Goal: Information Seeking & Learning: Learn about a topic

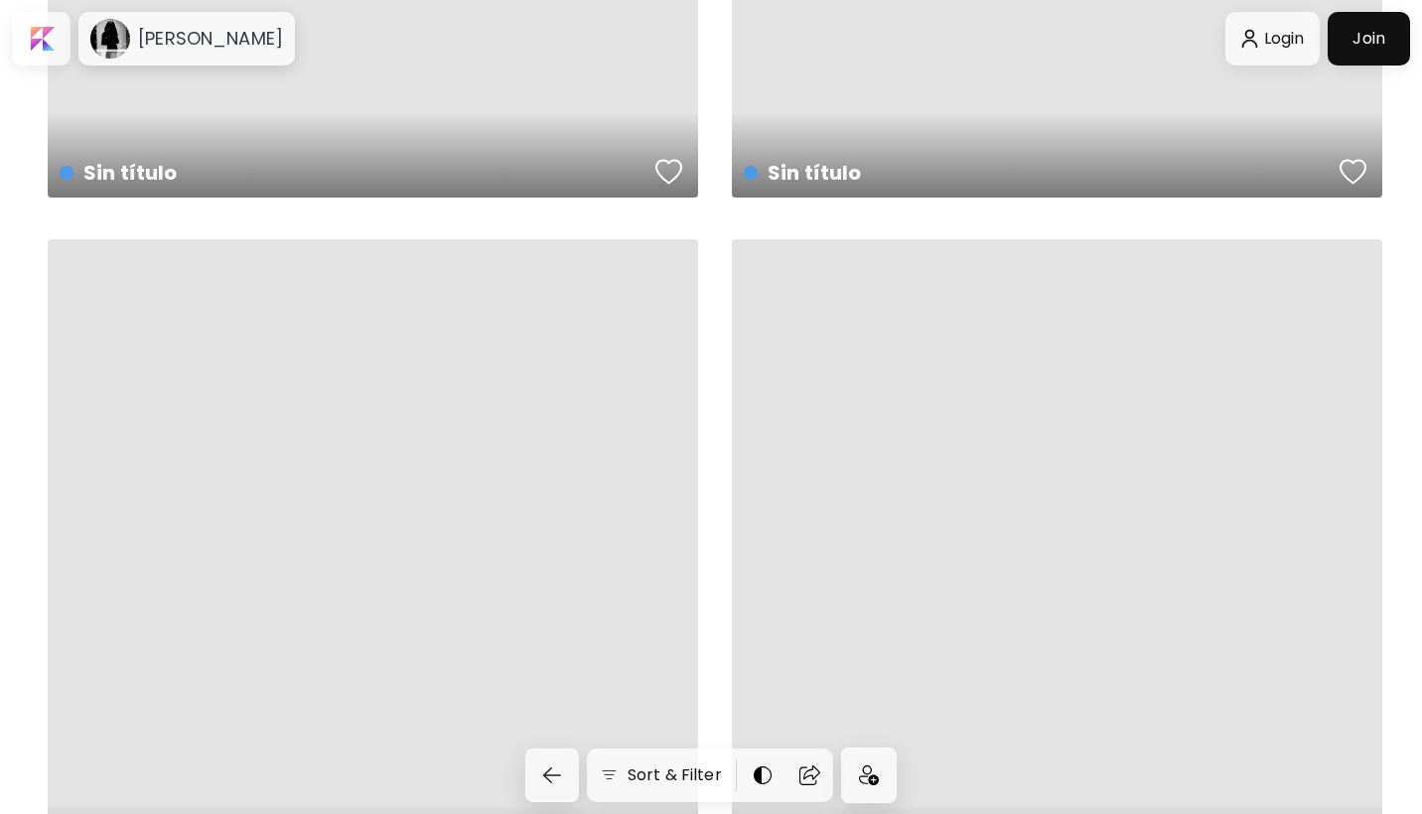
scroll to position [17900, 0]
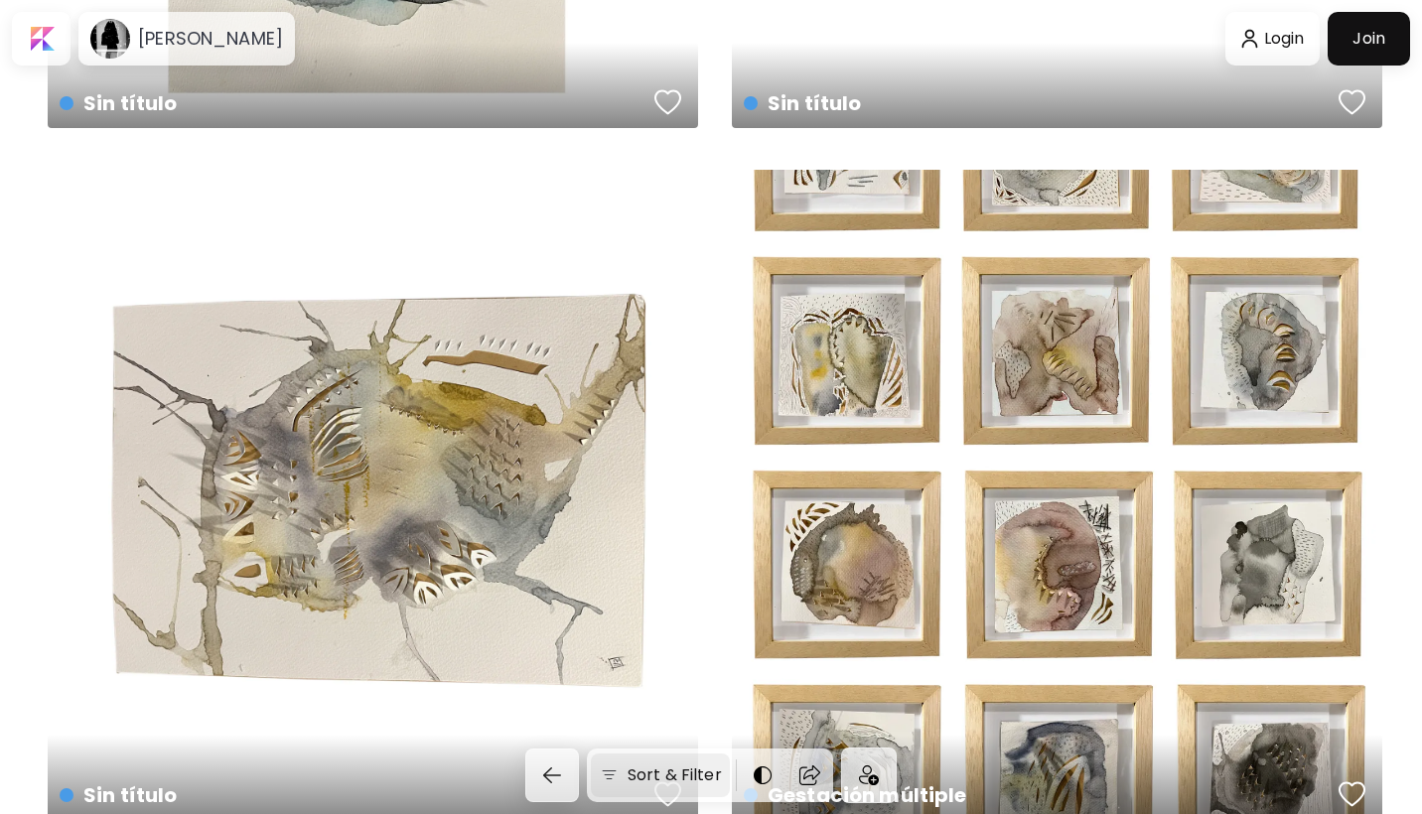
click at [610, 778] on img at bounding box center [609, 775] width 21 height 20
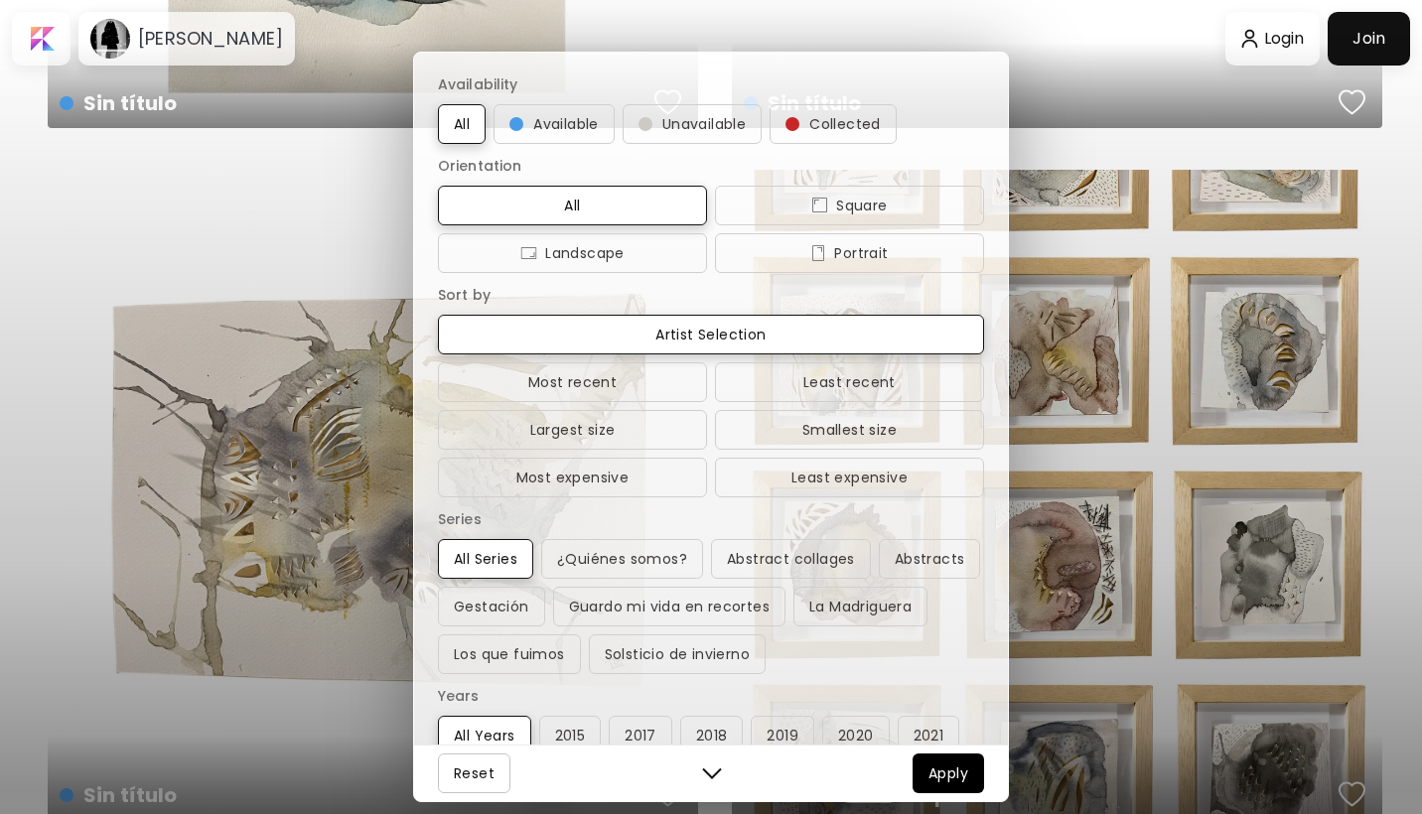
click at [1090, 51] on div "Availability All Available Unavailable Collected Orientation All Square Landsca…" at bounding box center [711, 407] width 1422 height 814
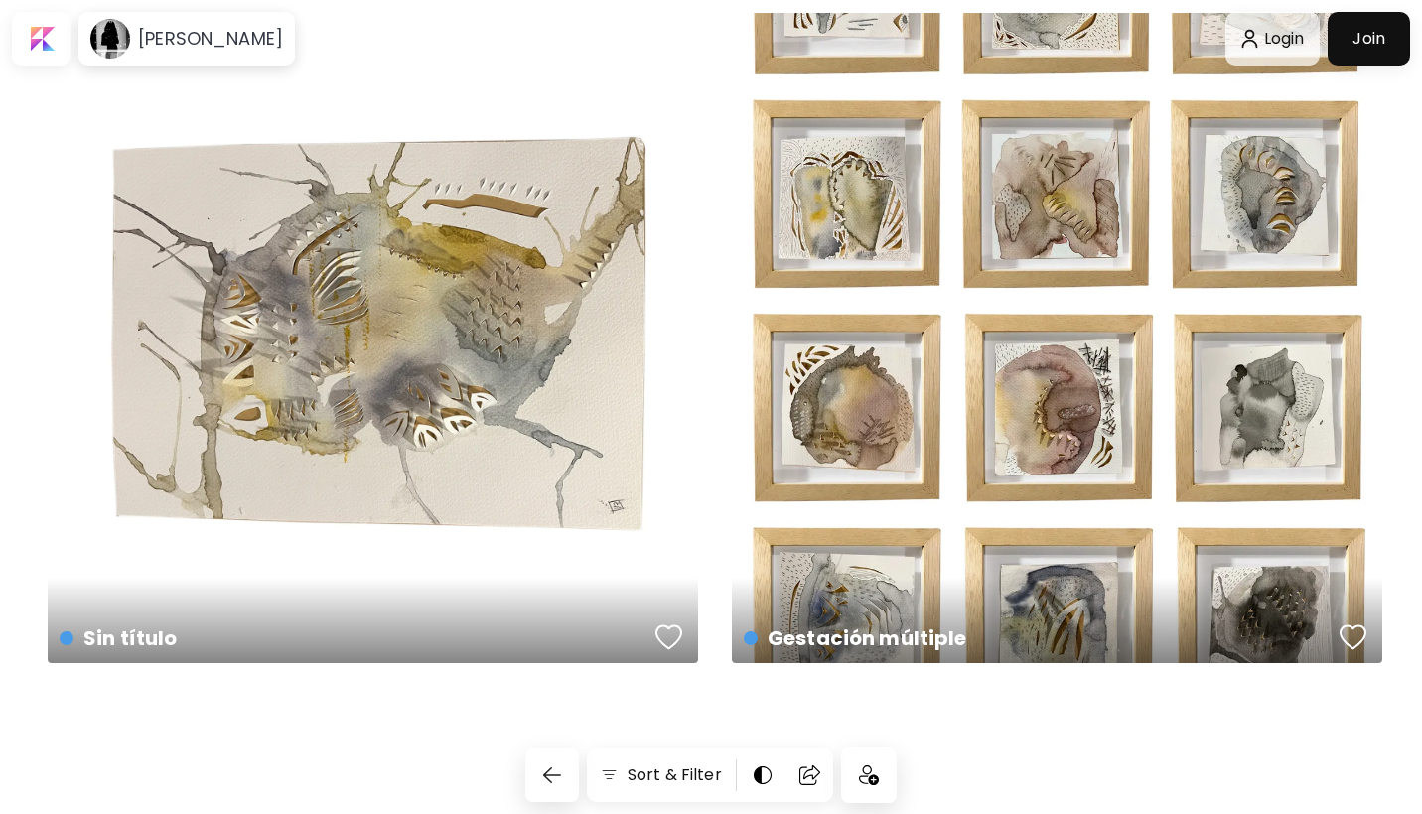
scroll to position [18037, 0]
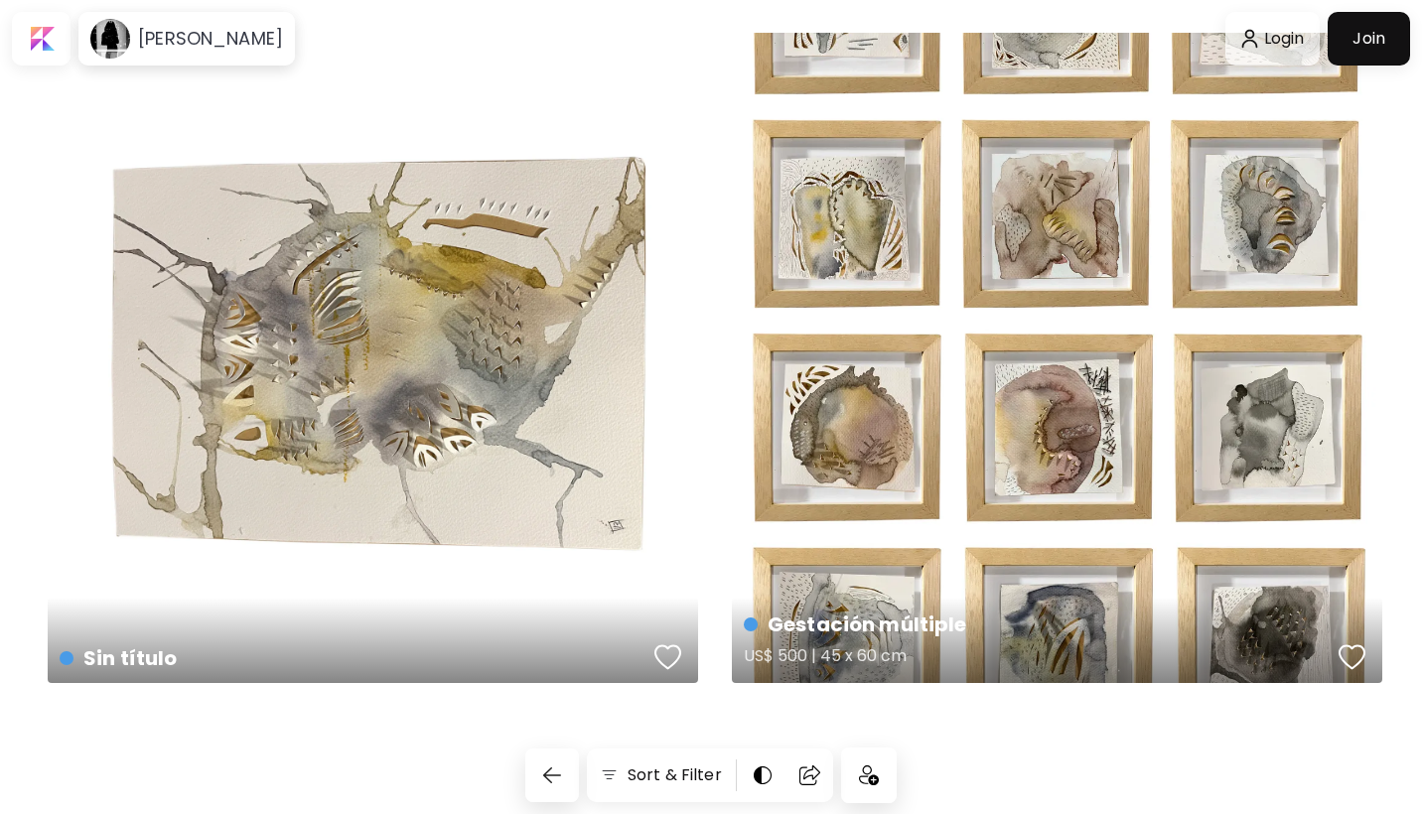
click at [1037, 435] on div "Gestación múltiple US$ 500 | 45 x 60 cm" at bounding box center [1057, 358] width 650 height 650
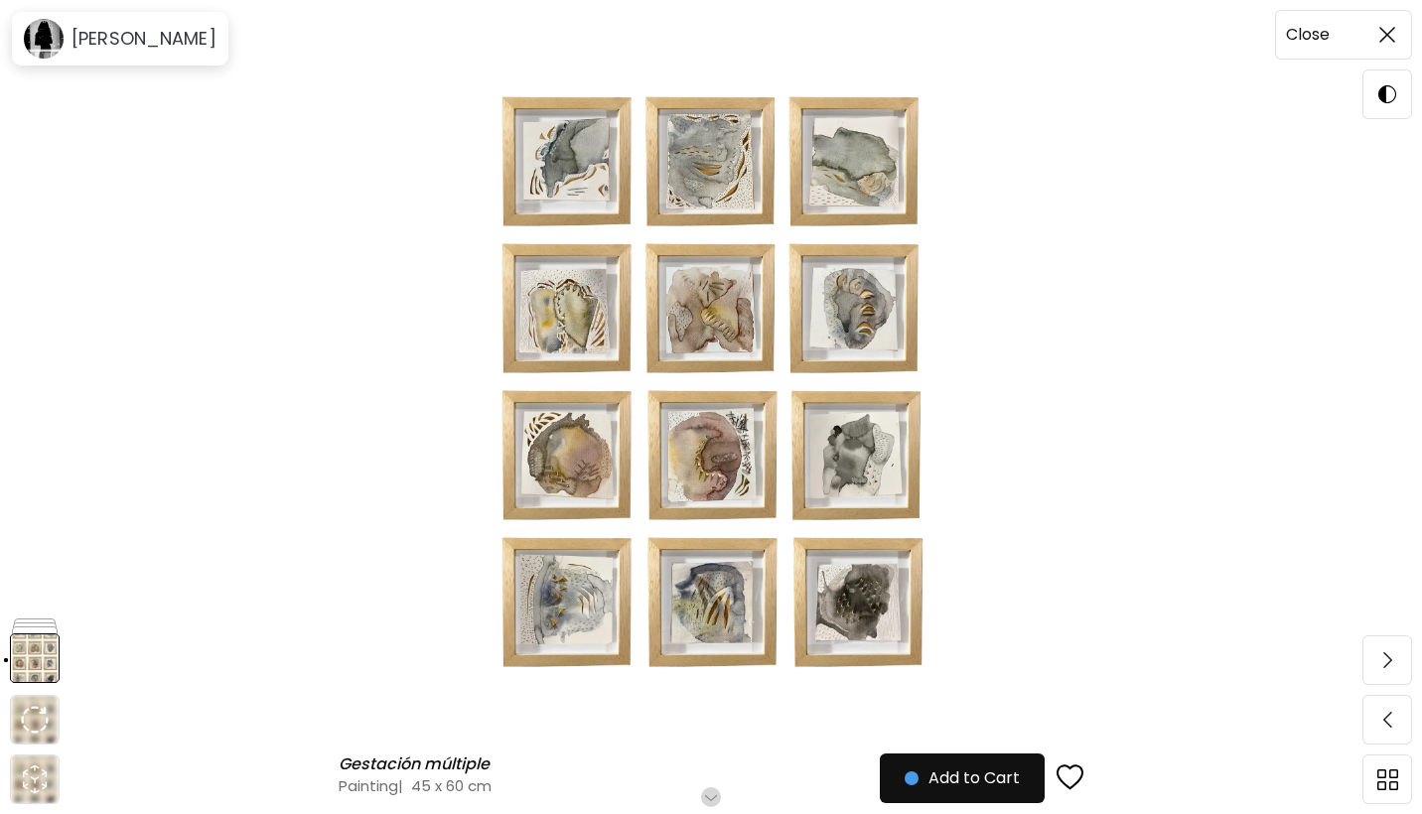
click at [1394, 30] on img at bounding box center [1387, 35] width 16 height 16
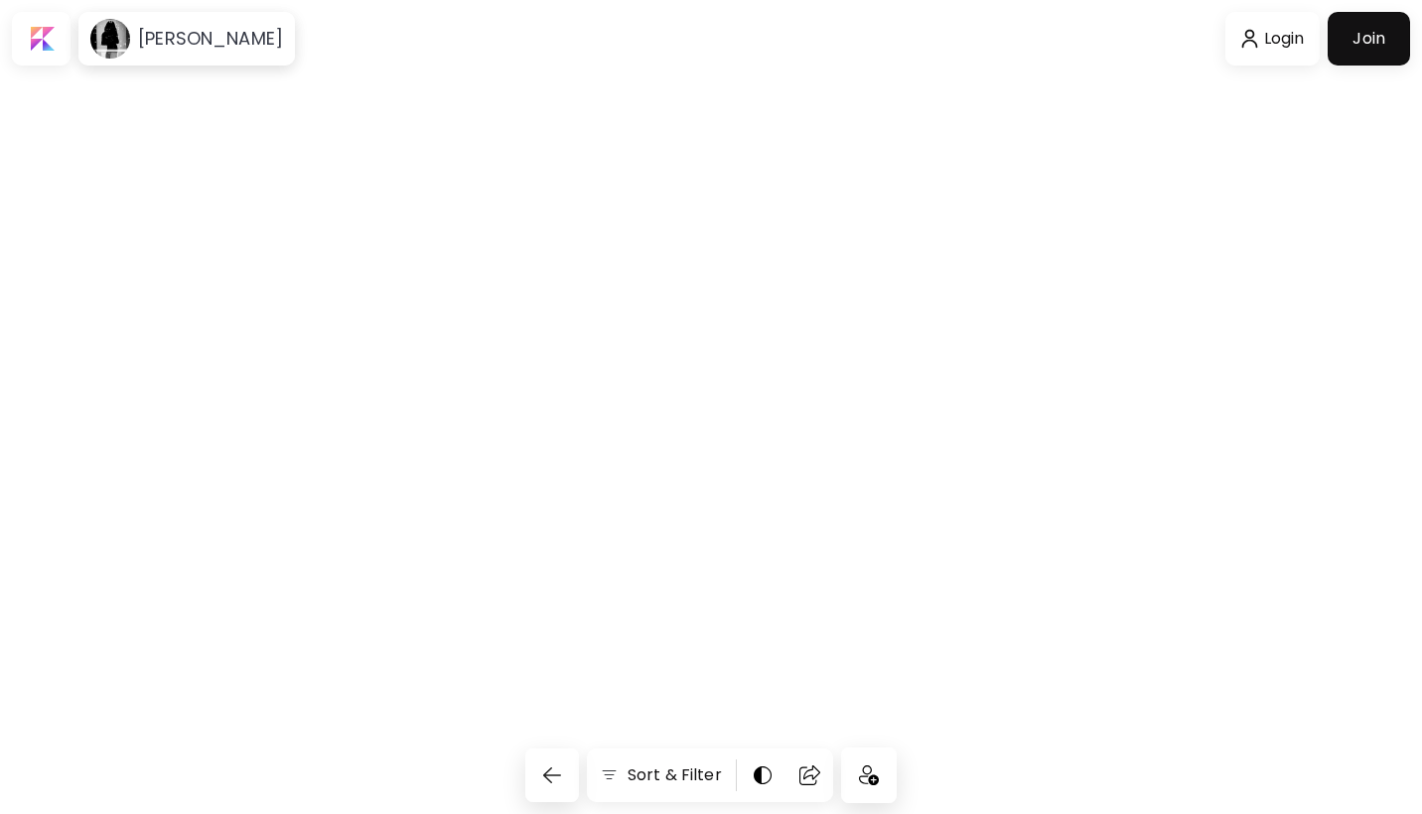
scroll to position [4289, 0]
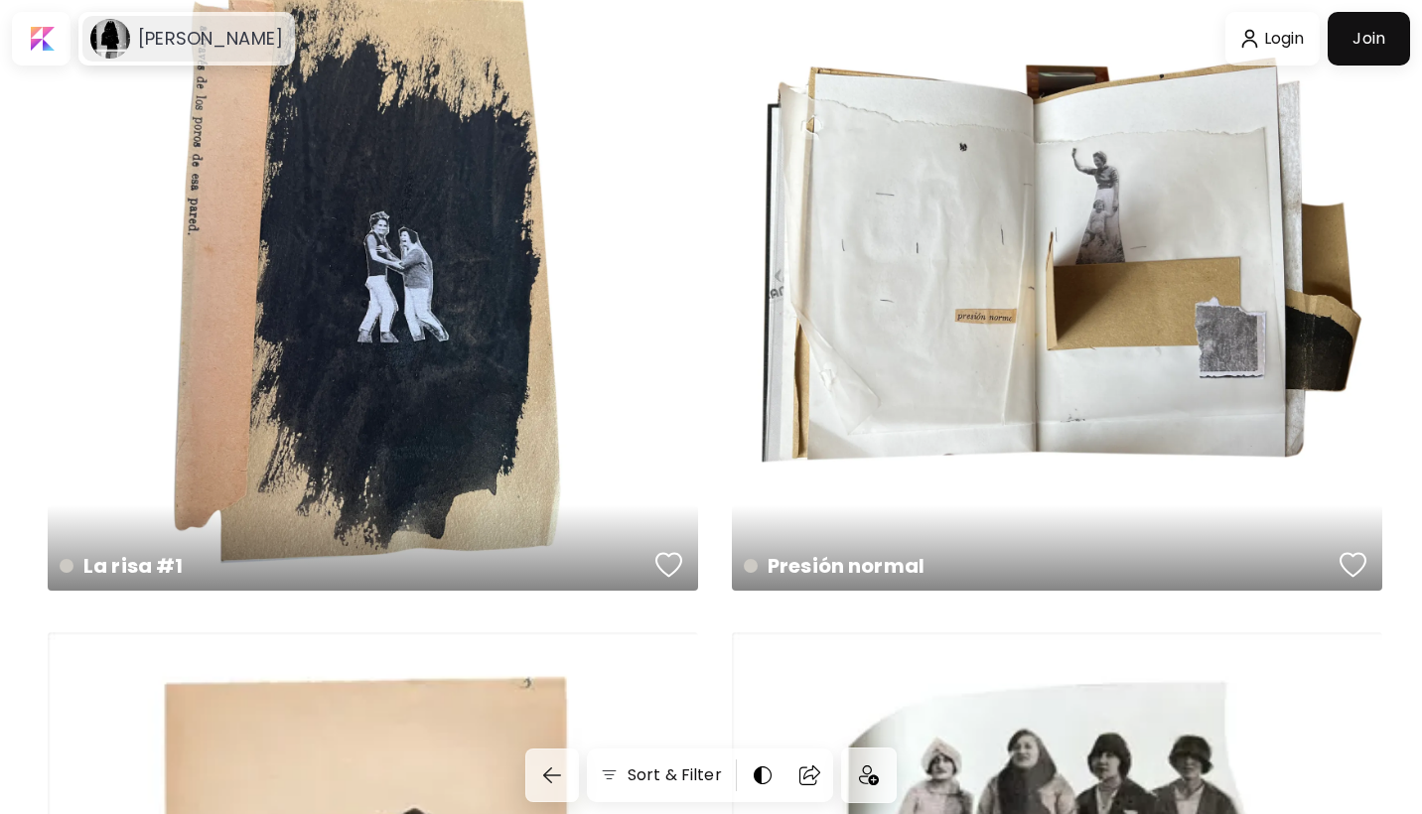
click at [162, 37] on h6 "[PERSON_NAME]" at bounding box center [210, 39] width 145 height 24
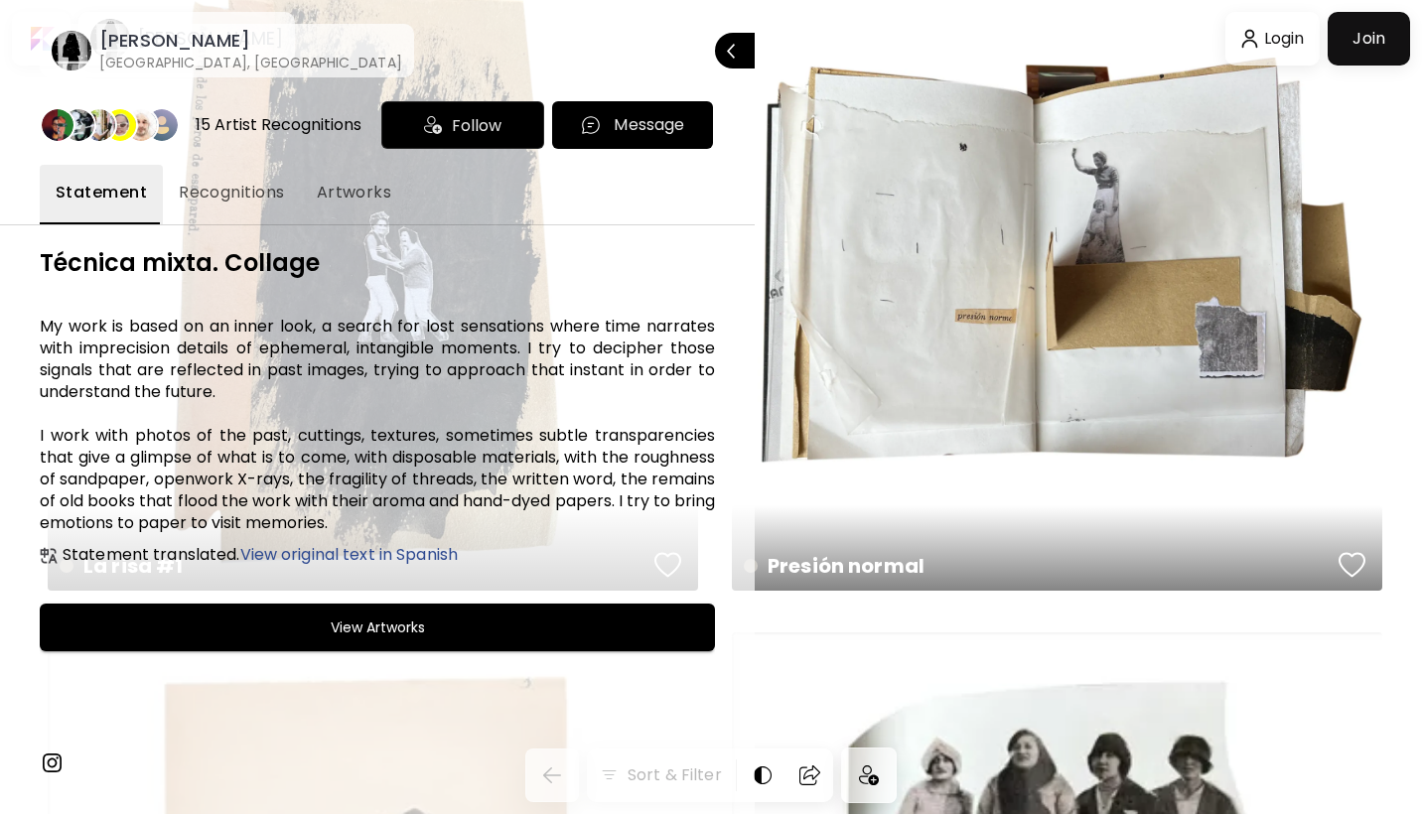
click at [322, 188] on span "Artworks" at bounding box center [354, 193] width 75 height 24
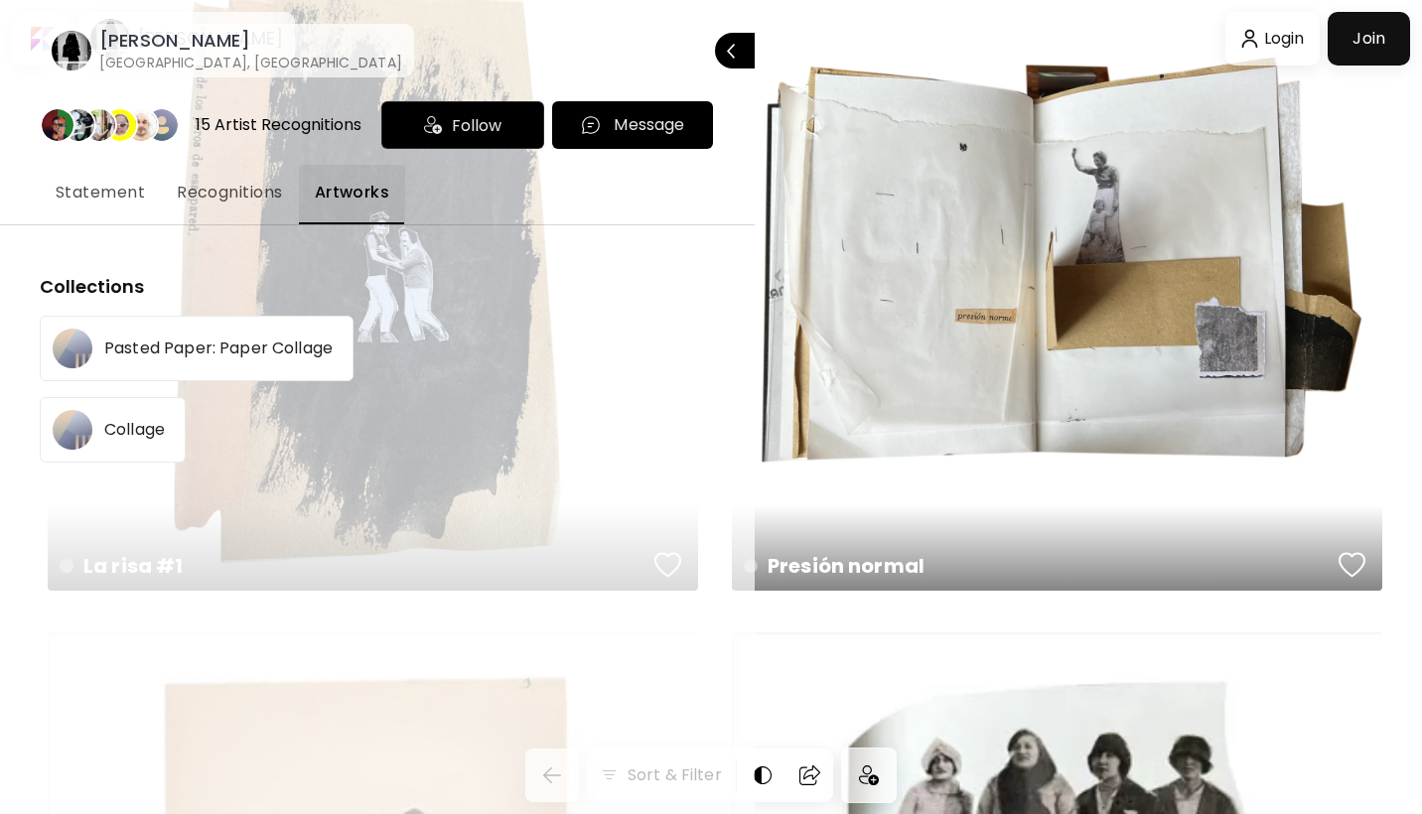
click at [131, 59] on h6 "[GEOGRAPHIC_DATA], [GEOGRAPHIC_DATA]" at bounding box center [250, 63] width 303 height 20
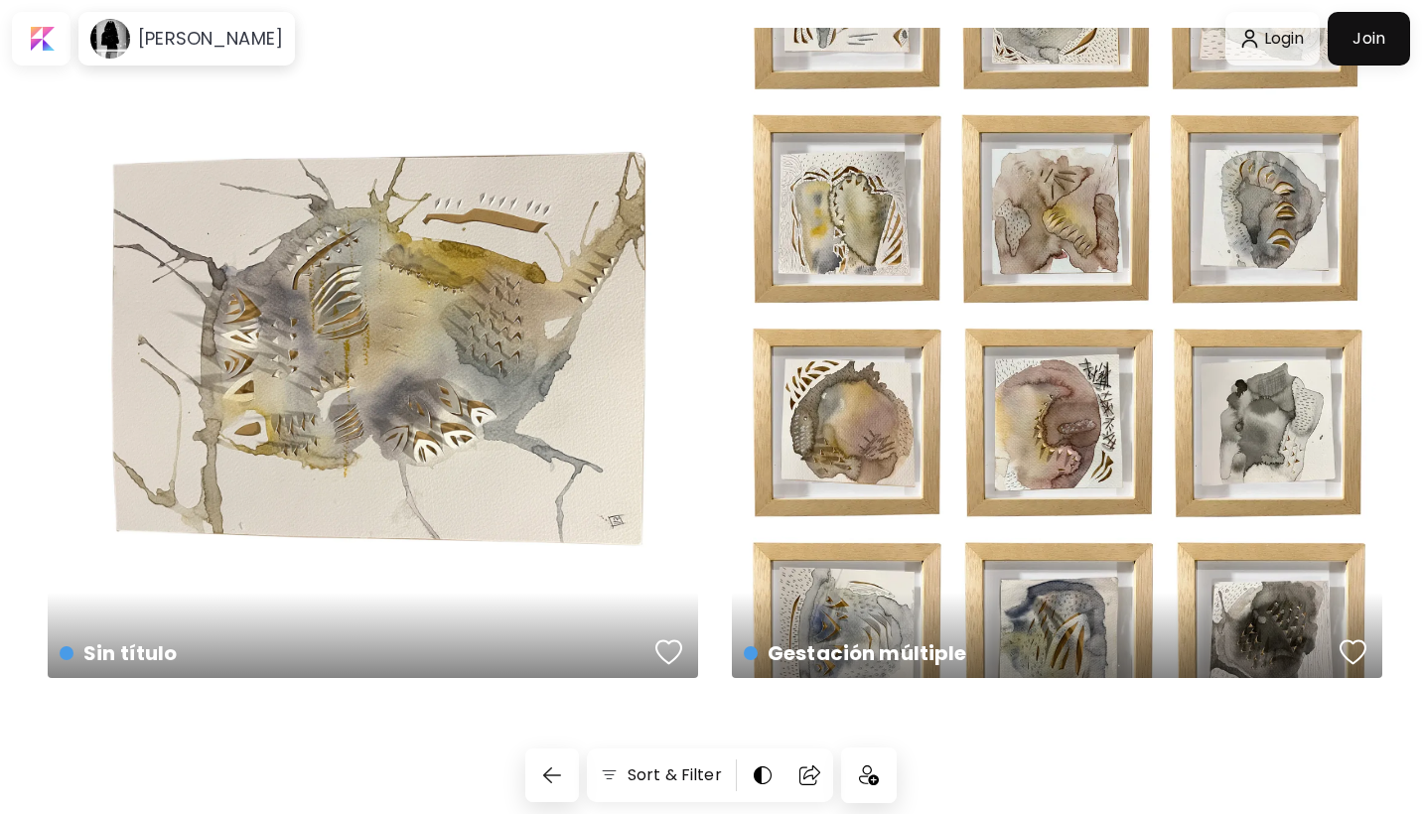
scroll to position [18009, 0]
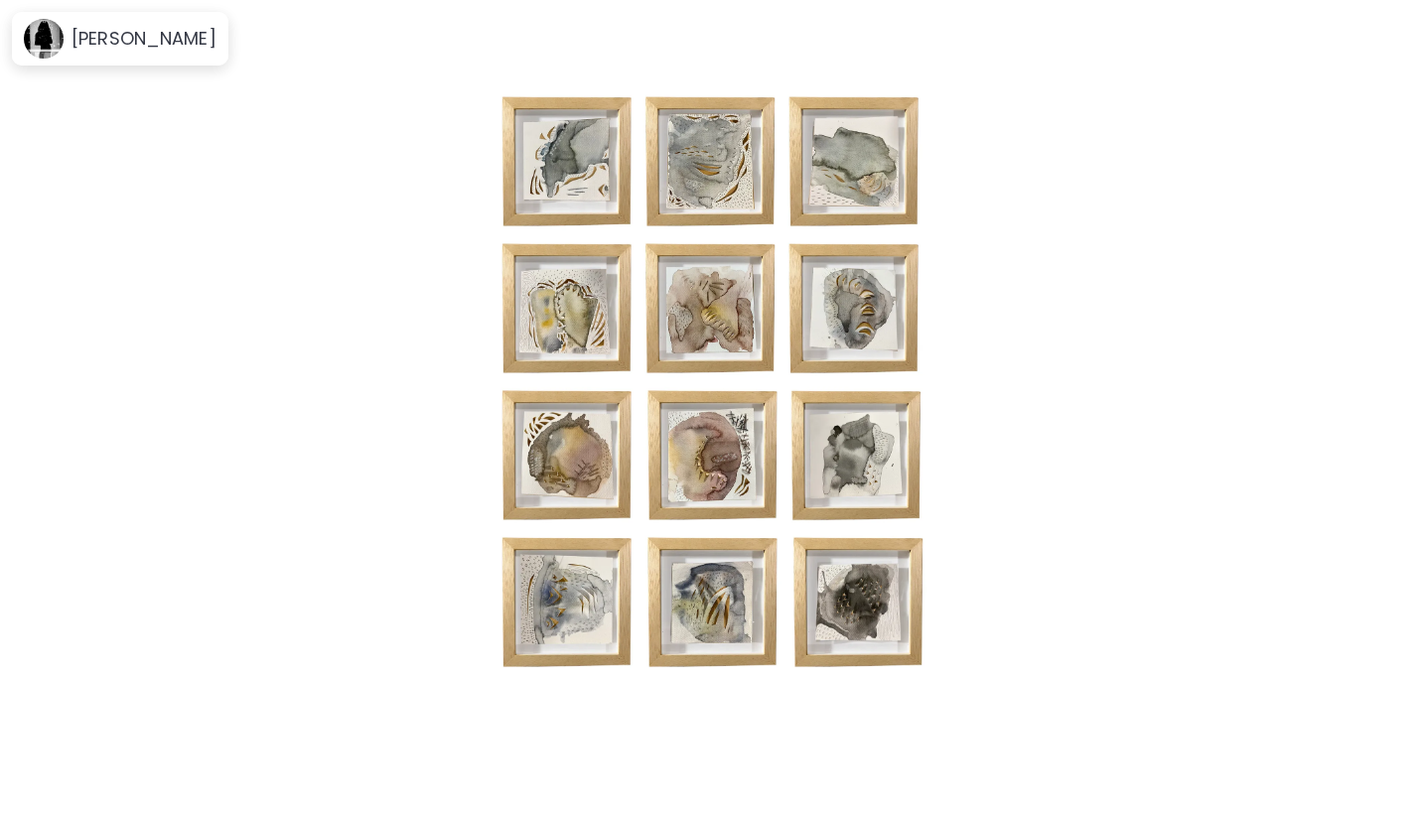
click at [909, 454] on img at bounding box center [710, 406] width 1255 height 671
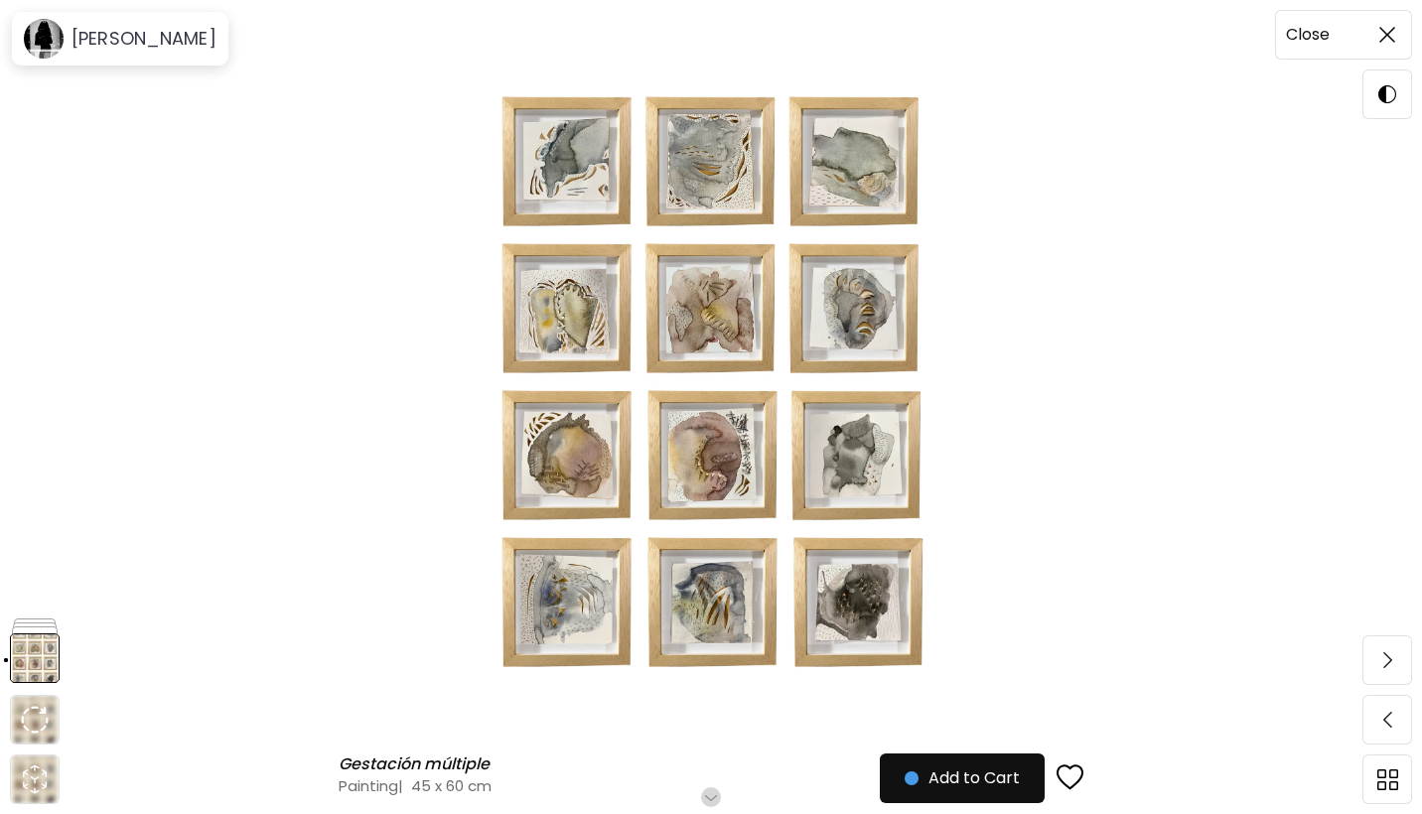
click at [1384, 33] on img at bounding box center [1387, 35] width 16 height 16
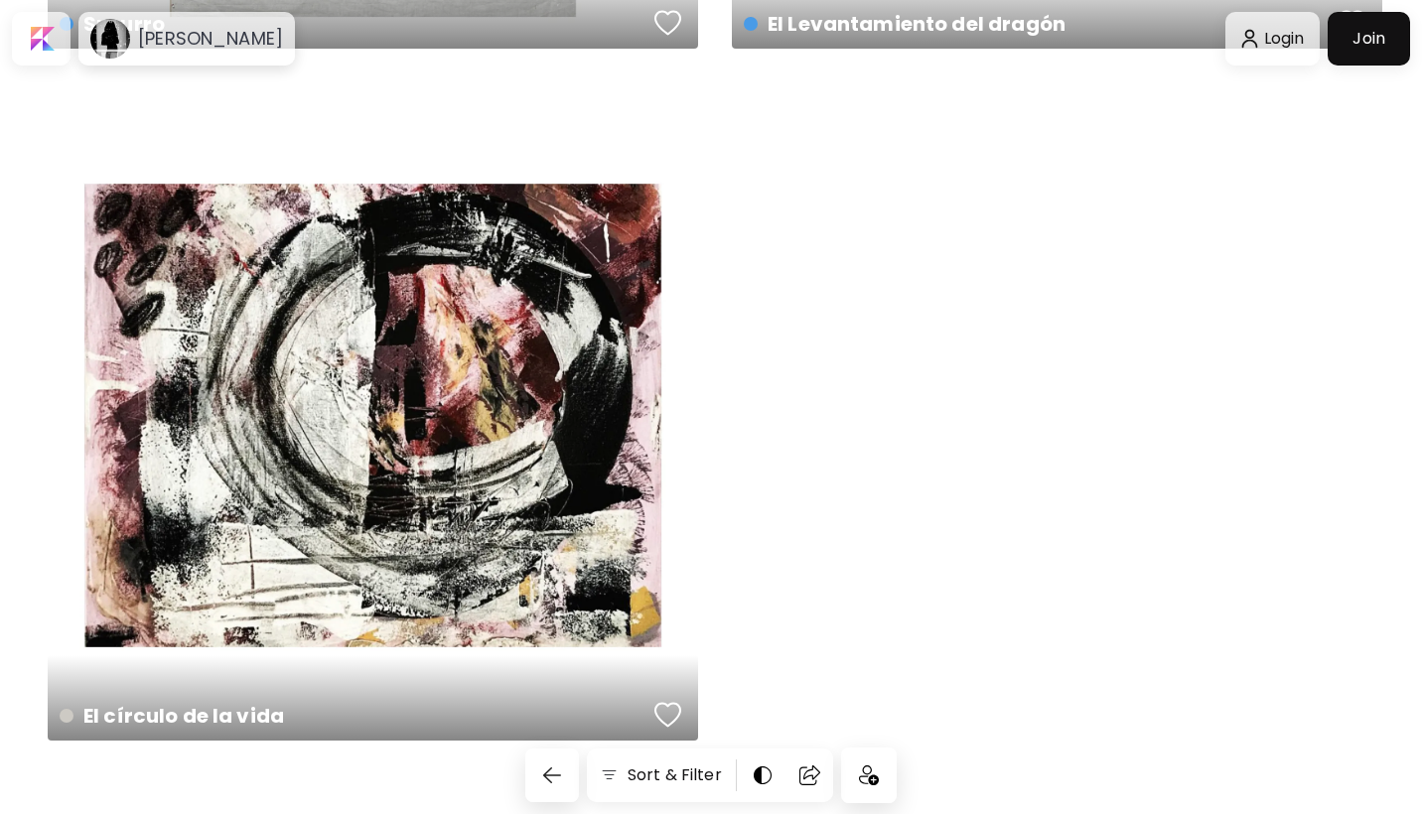
scroll to position [26972, 0]
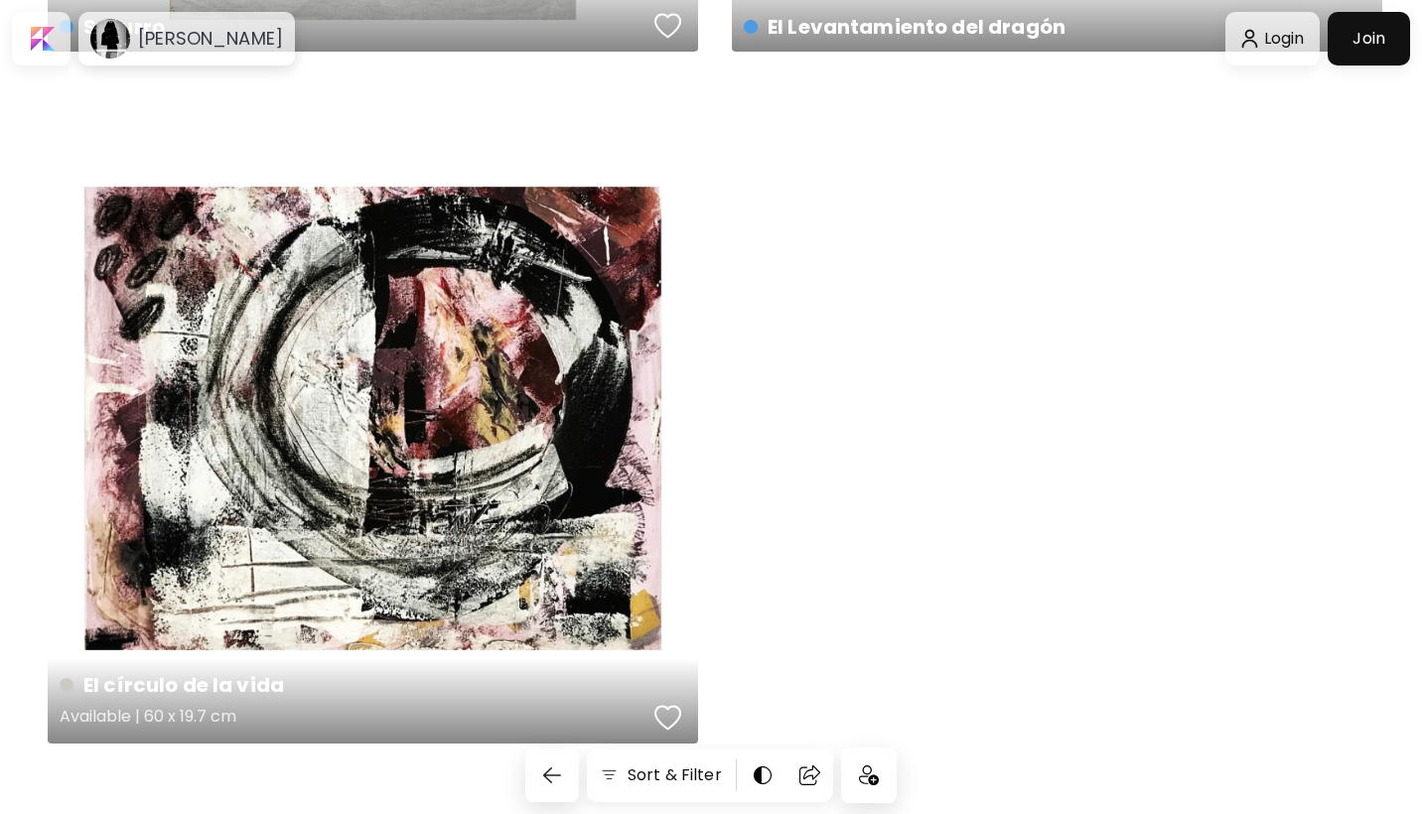
click at [458, 497] on div "El círculo de la vida Available | 60 x 19.7 cm" at bounding box center [373, 418] width 650 height 650
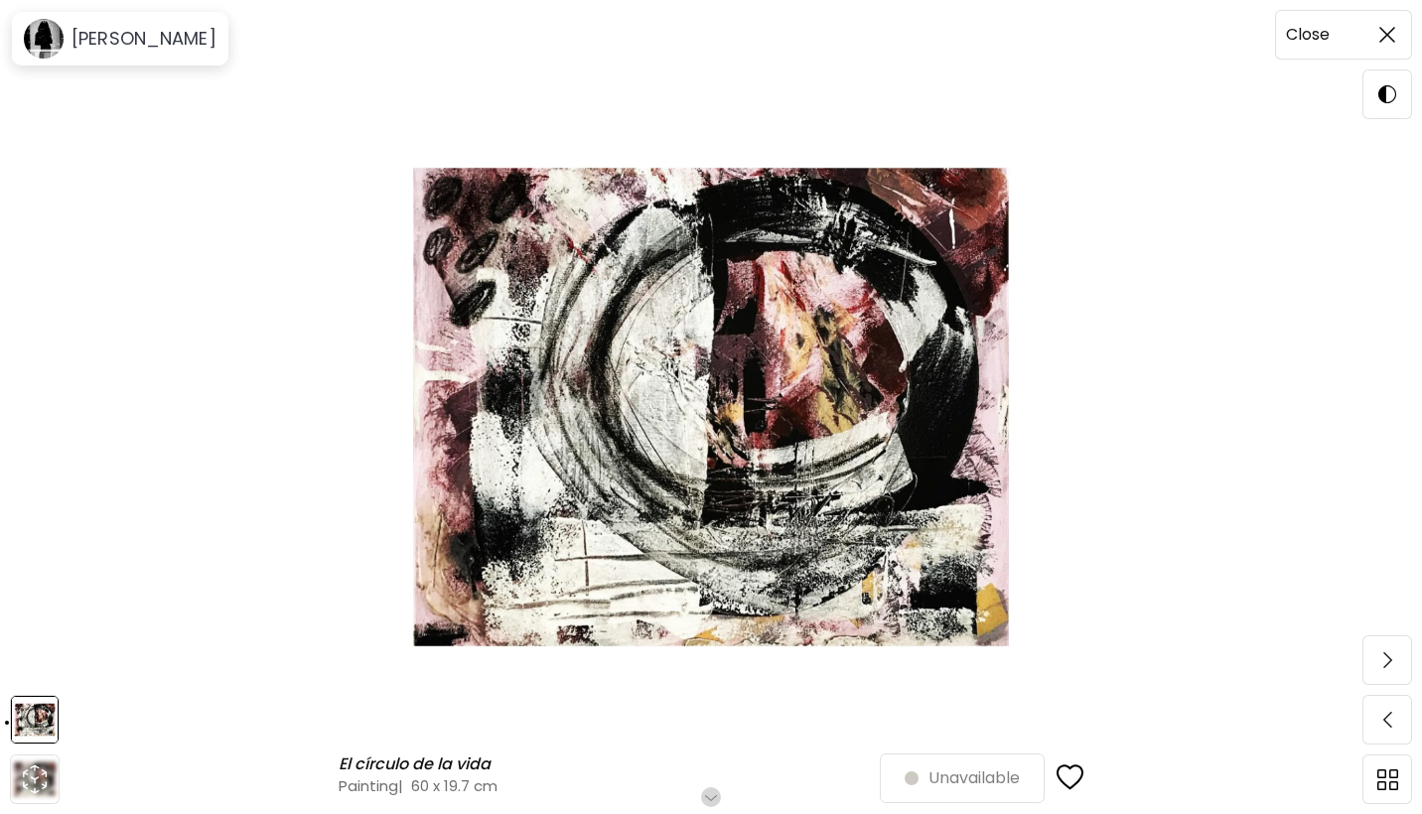
click at [1384, 27] on img at bounding box center [1387, 35] width 16 height 16
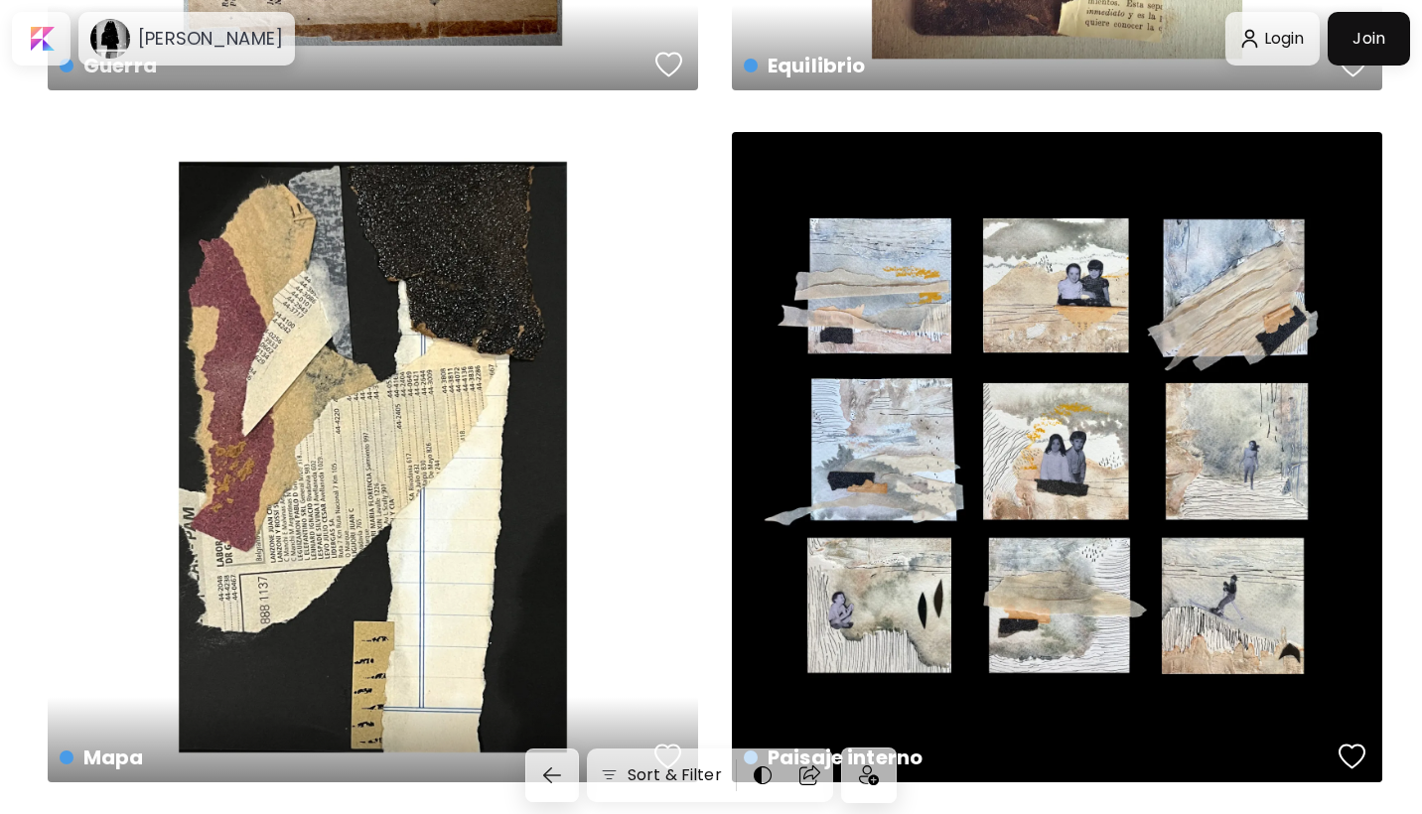
scroll to position [8949, 0]
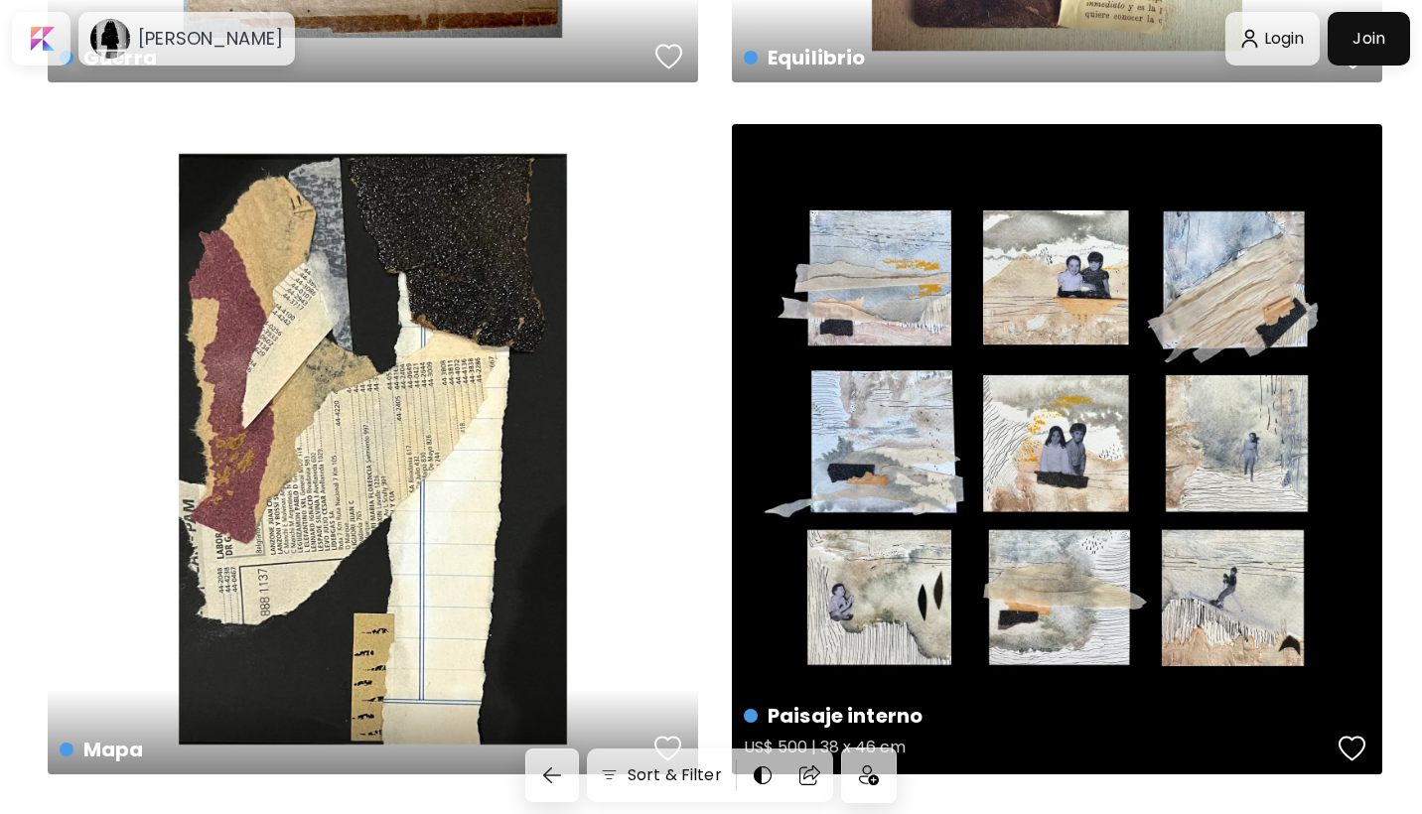
click at [891, 539] on div "Paisaje interno US$ 500 | 38 x 46 cm" at bounding box center [1057, 449] width 650 height 650
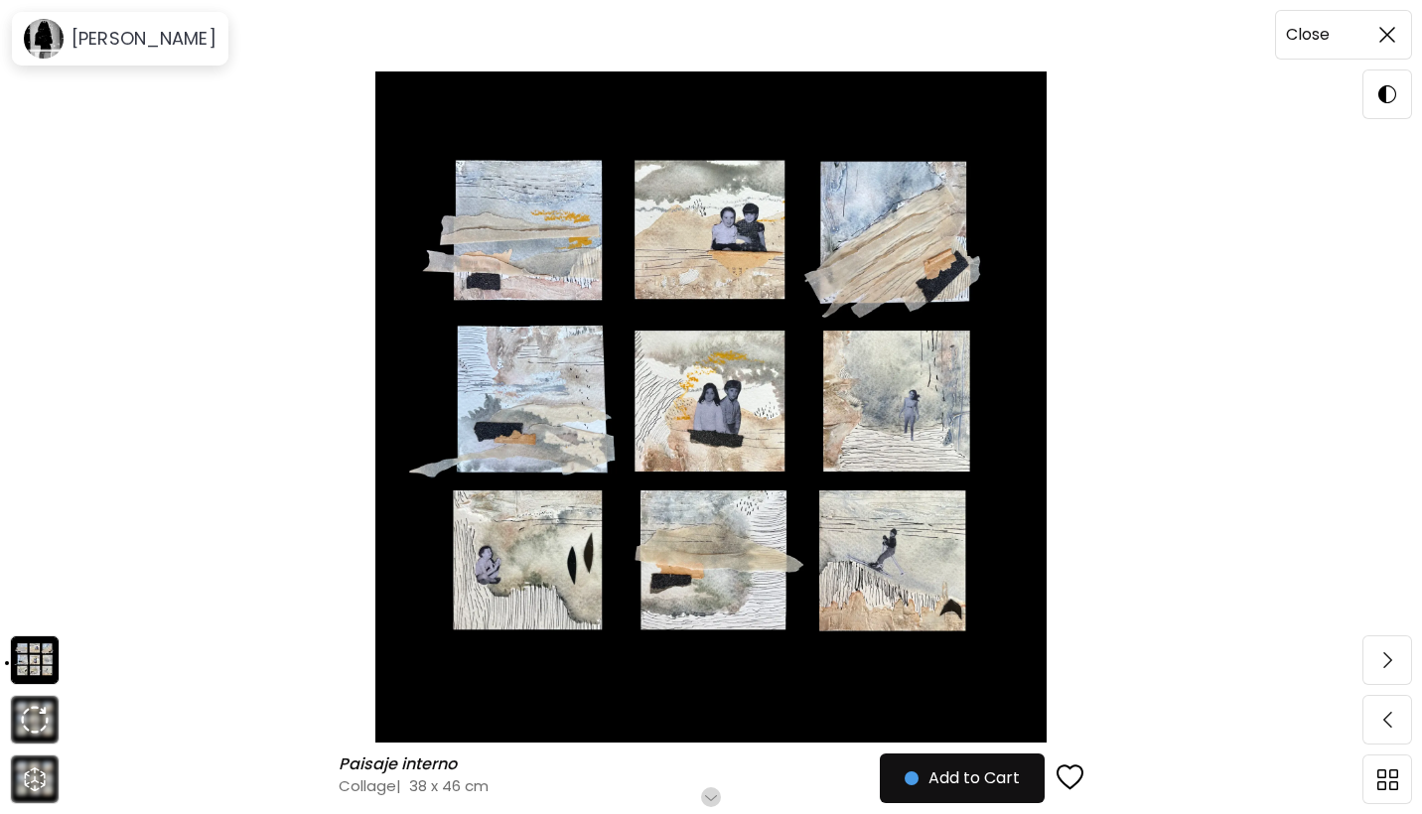
click at [1385, 42] on img at bounding box center [1387, 35] width 16 height 16
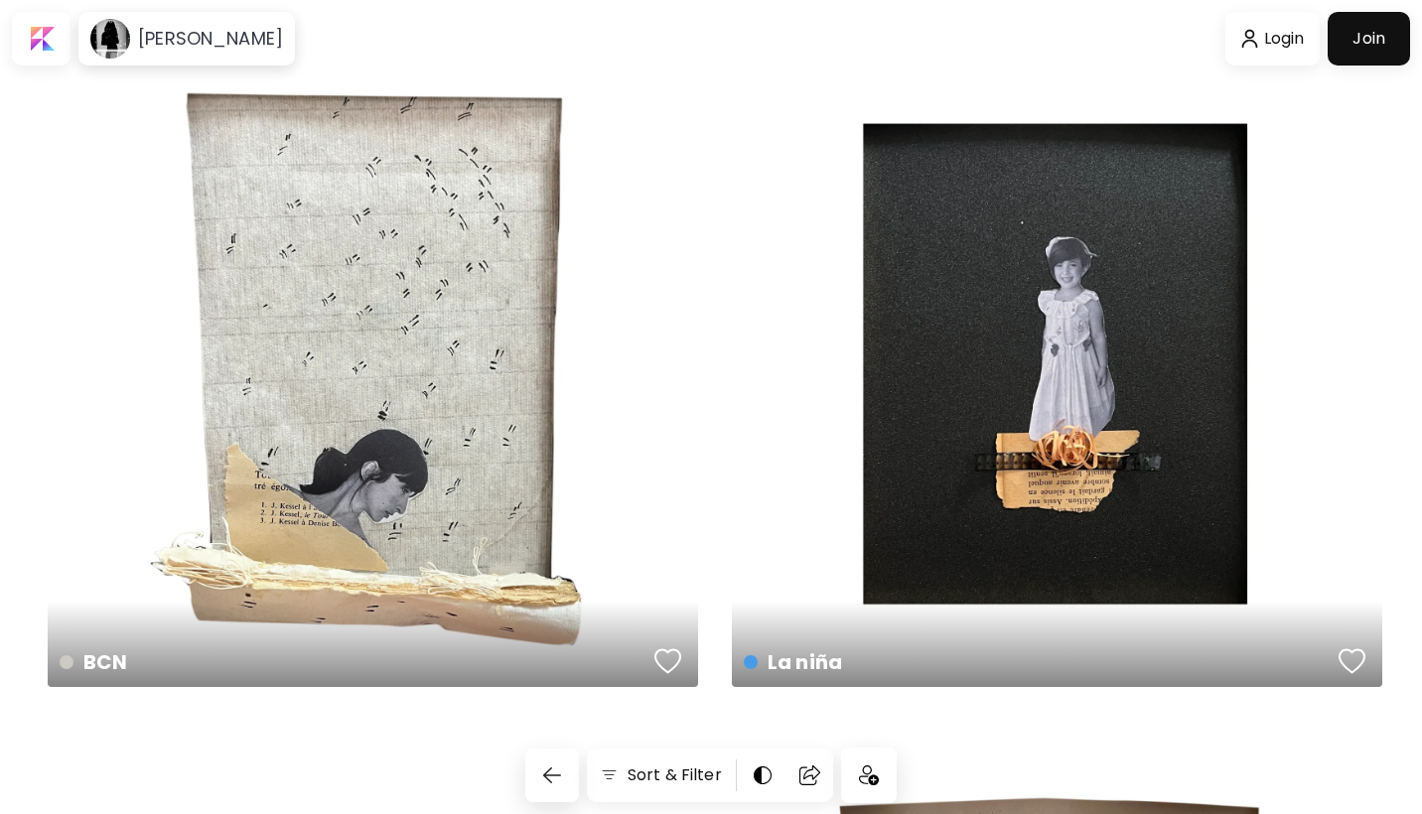
scroll to position [2209, 0]
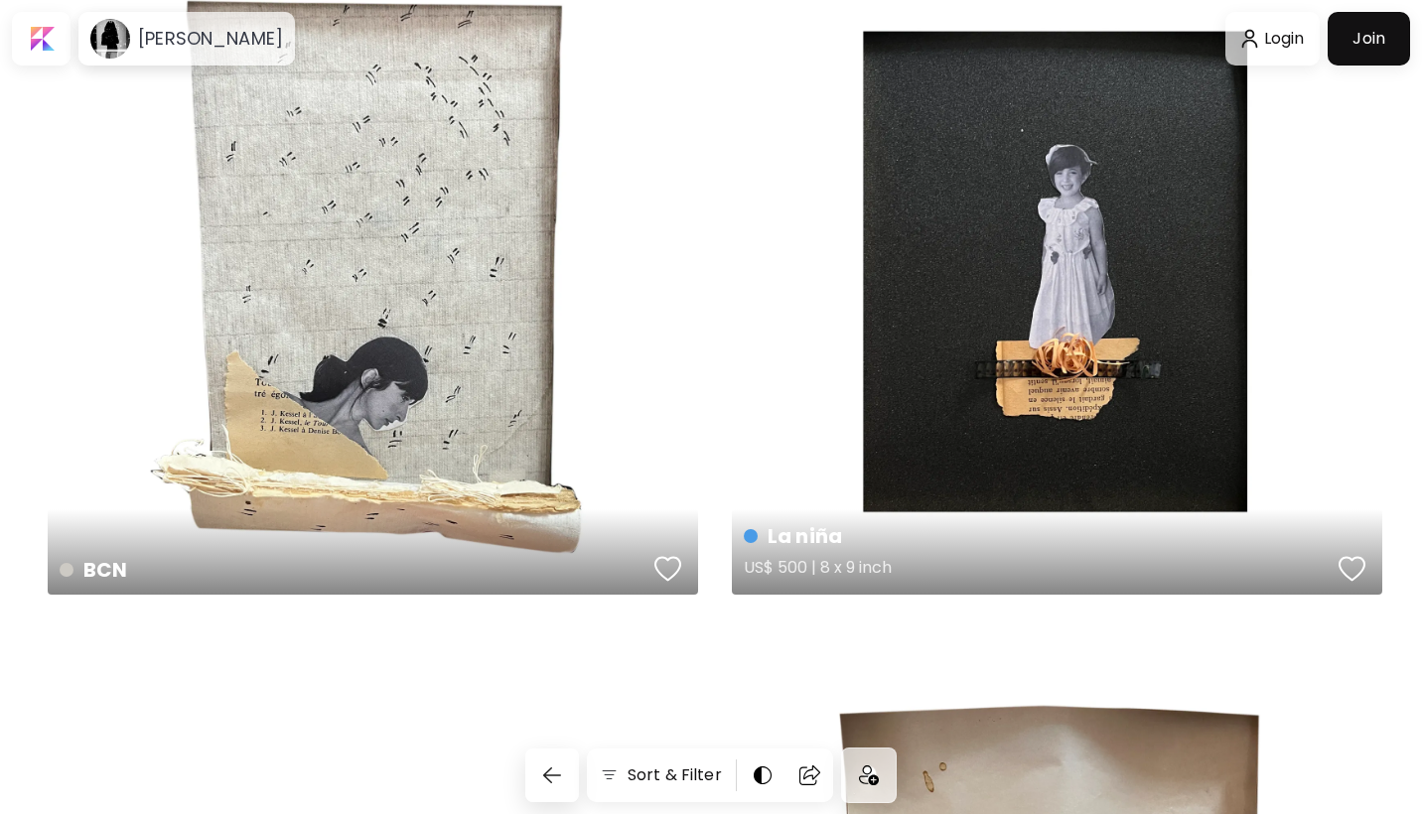
click at [1035, 240] on div "La niña US$ 500 | 8 x 9 inch" at bounding box center [1057, 269] width 650 height 650
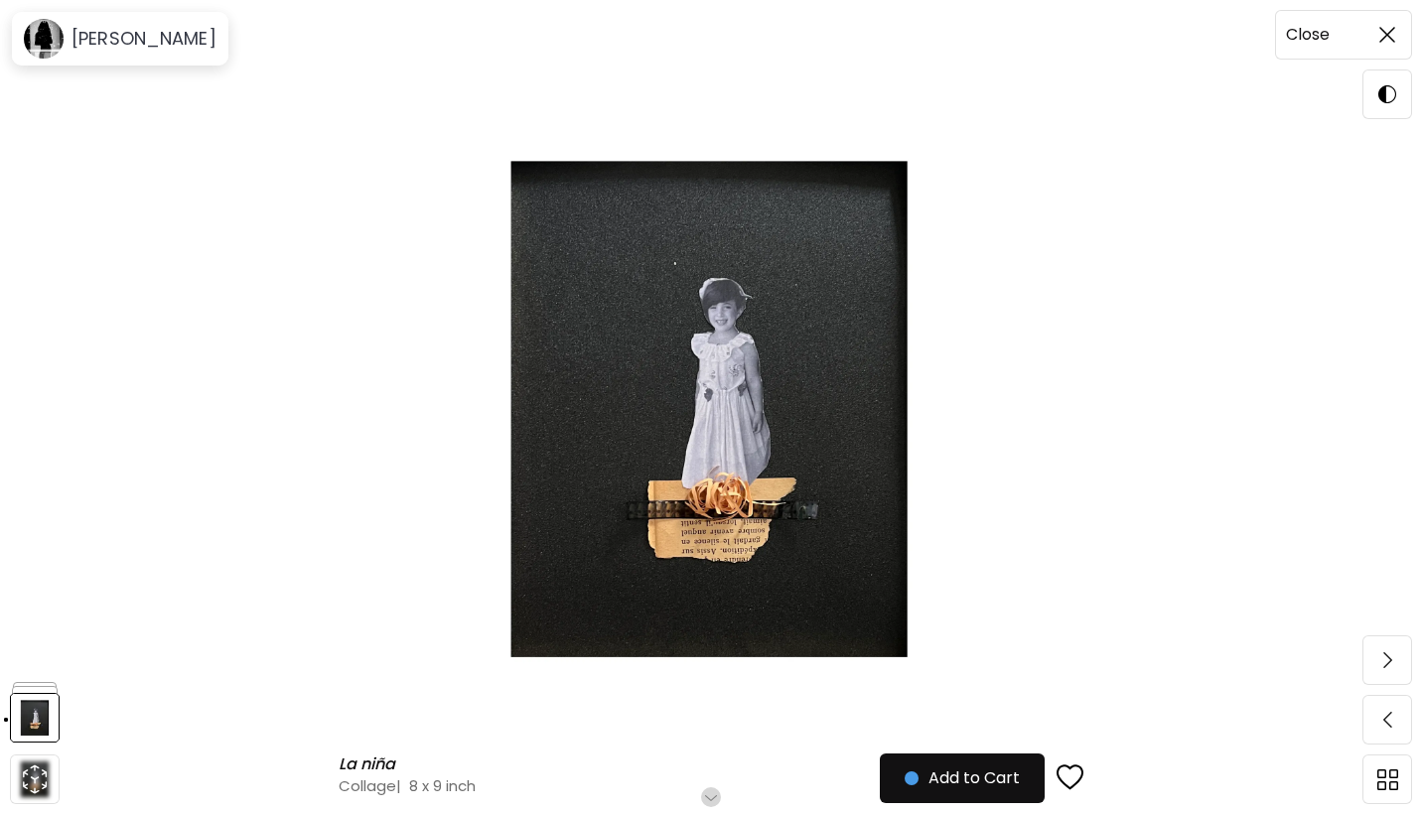
click at [1382, 21] on span at bounding box center [1387, 35] width 42 height 42
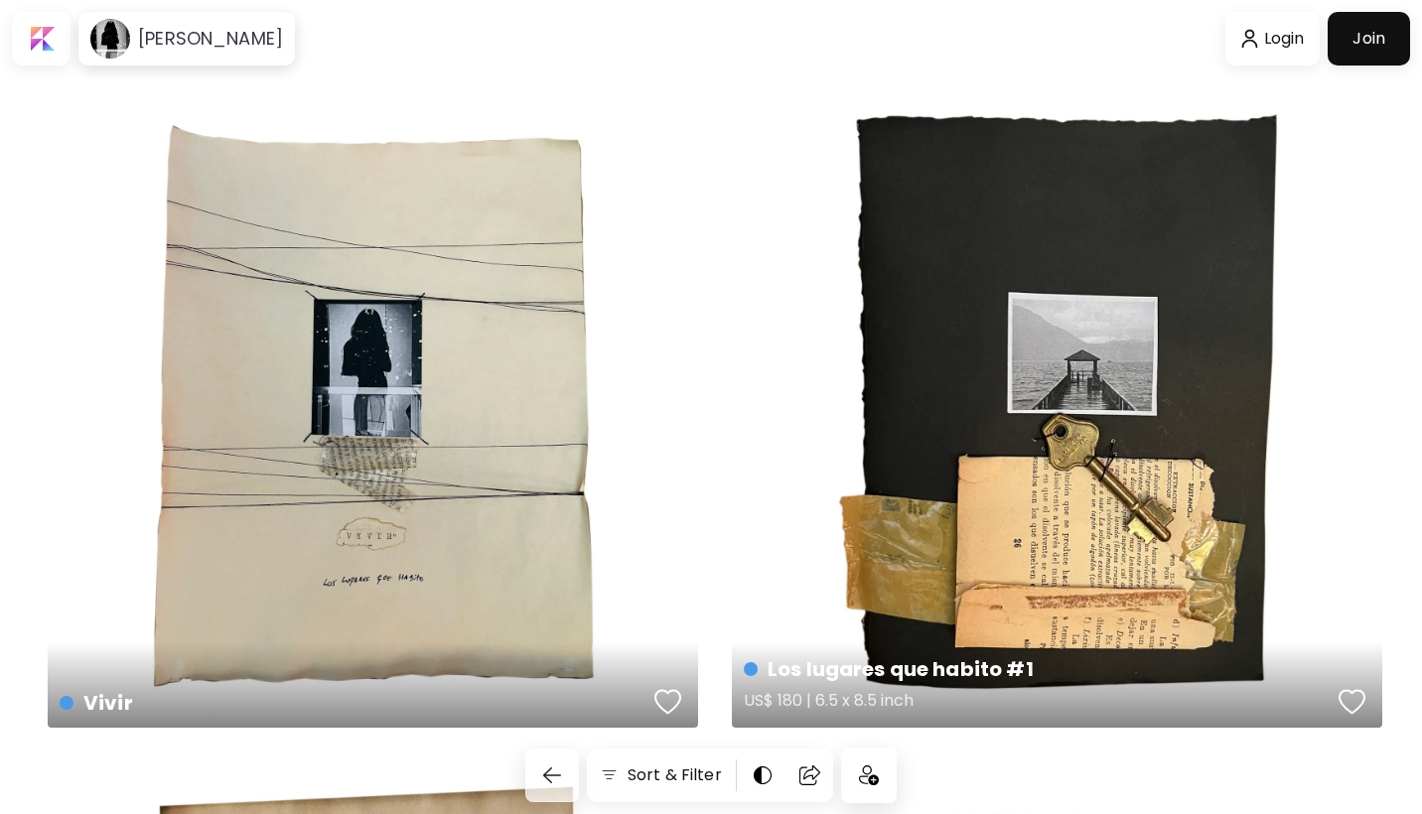
click at [1127, 283] on div "Los lugares que habito #1 US$ 180 | 6.5 x 8.5 inch" at bounding box center [1057, 402] width 650 height 650
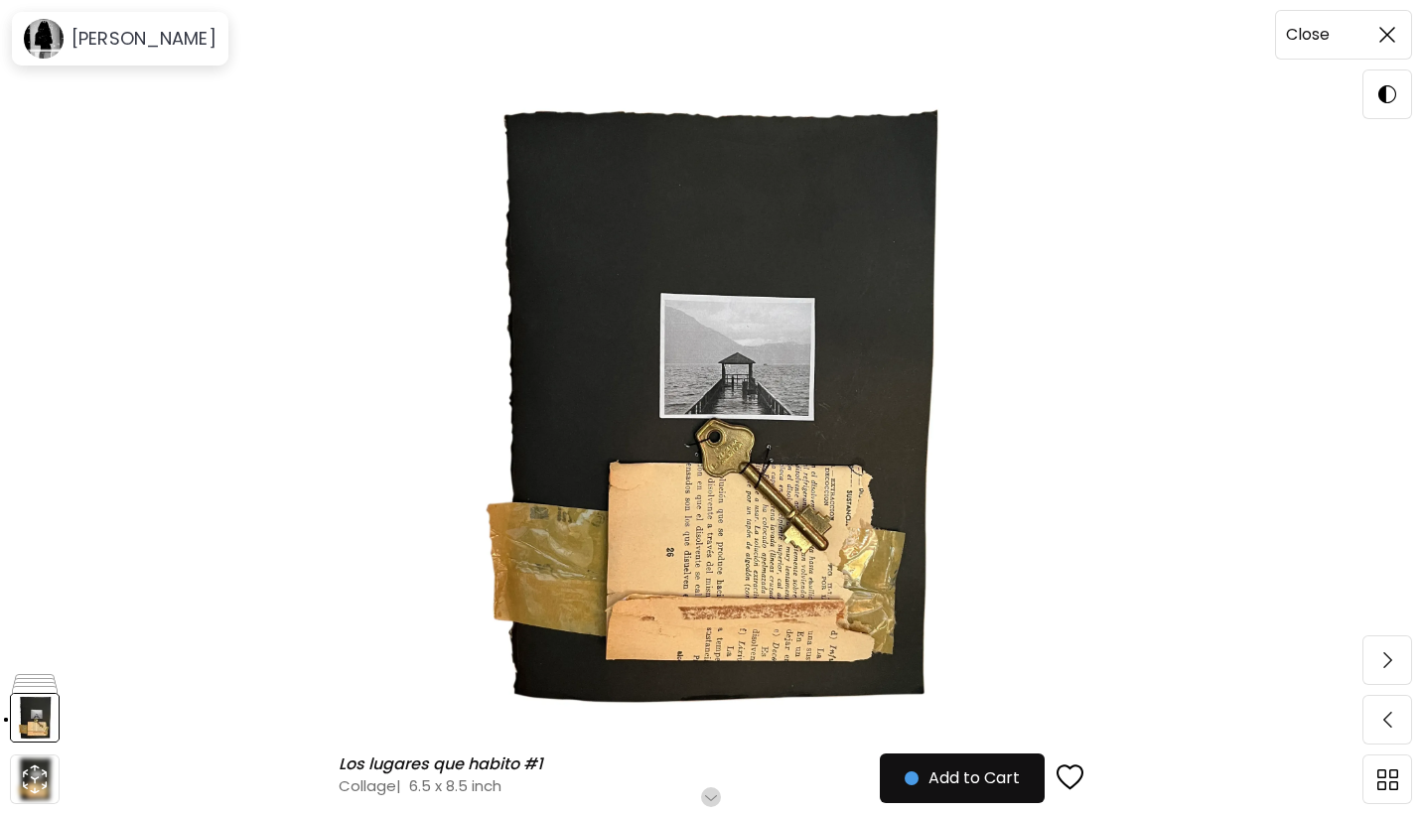
click at [1387, 49] on span at bounding box center [1387, 35] width 42 height 42
